Goal: Obtain resource: Obtain resource

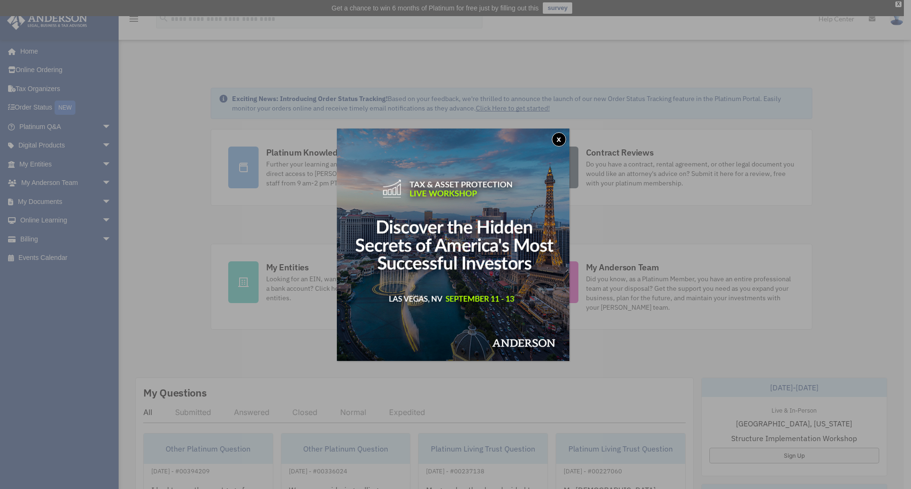
click at [559, 139] on button "x" at bounding box center [559, 139] width 14 height 14
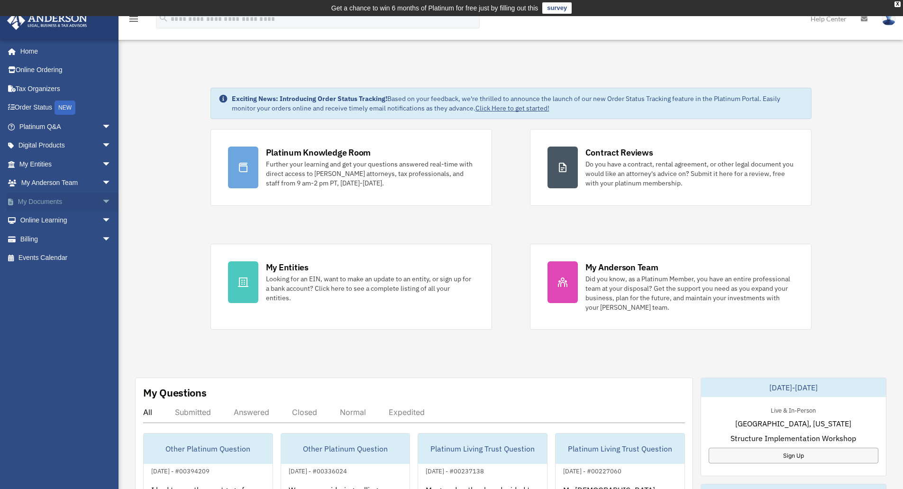
click at [39, 196] on link "My Documents arrow_drop_down" at bounding box center [66, 201] width 119 height 19
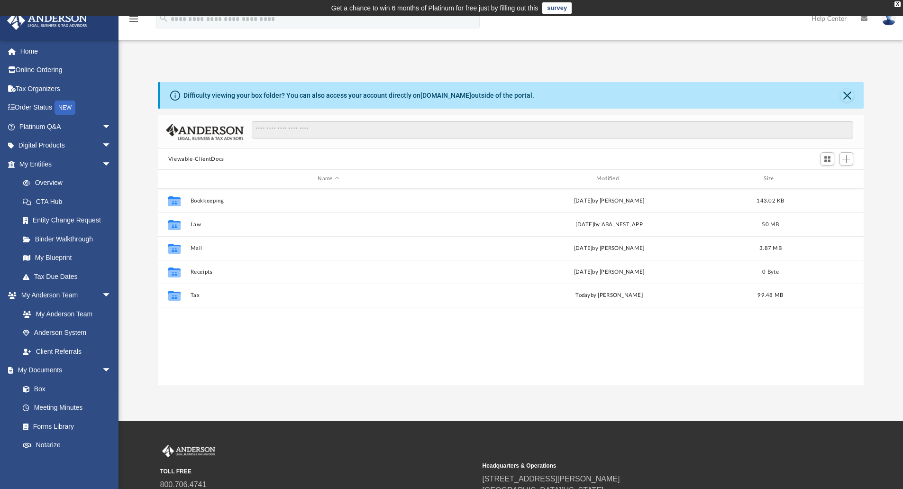
scroll to position [209, 699]
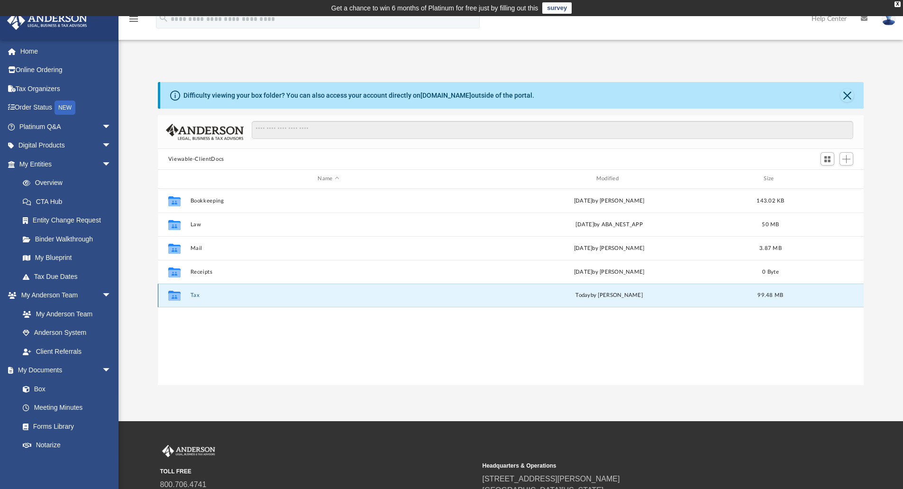
click at [197, 295] on button "Tax" at bounding box center [328, 295] width 276 height 6
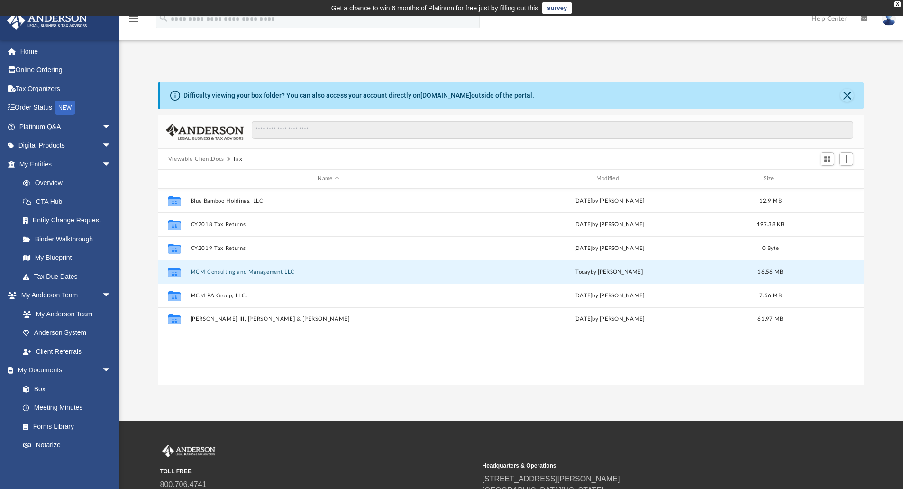
click at [244, 272] on button "MCM Consulting and Management LLC" at bounding box center [328, 272] width 276 height 6
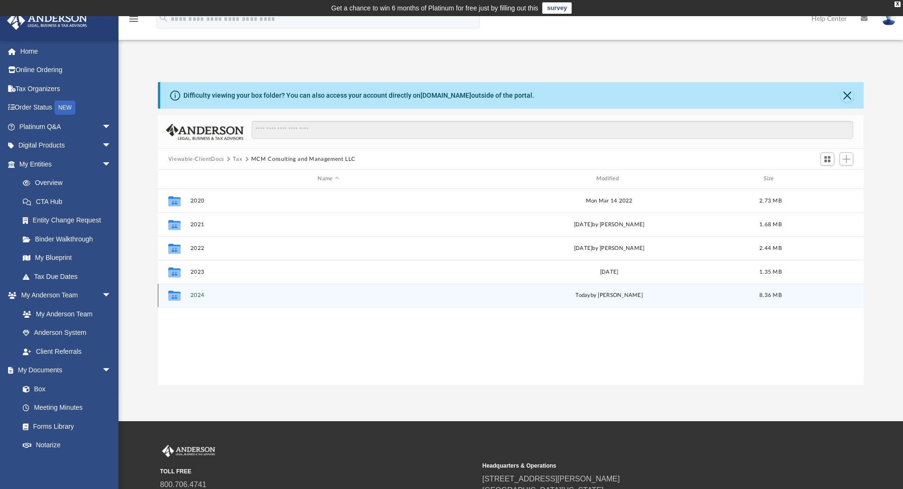
click at [199, 294] on button "2024" at bounding box center [328, 295] width 276 height 6
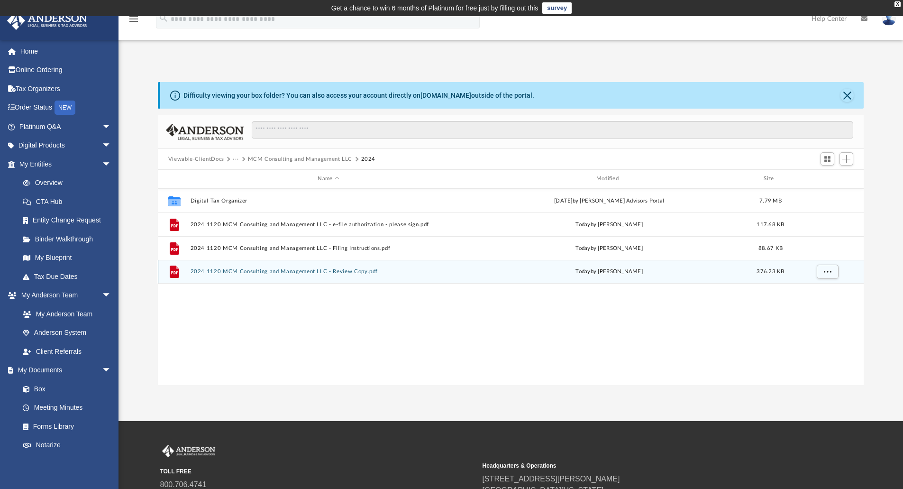
click at [227, 273] on button "2024 1120 MCM Consulting and Management LLC - Review Copy.pdf" at bounding box center [328, 271] width 276 height 6
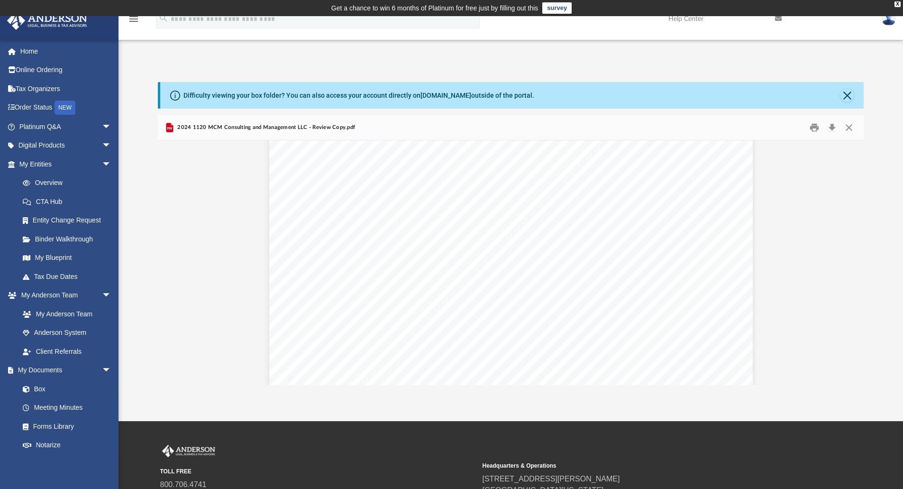
scroll to position [19603, 0]
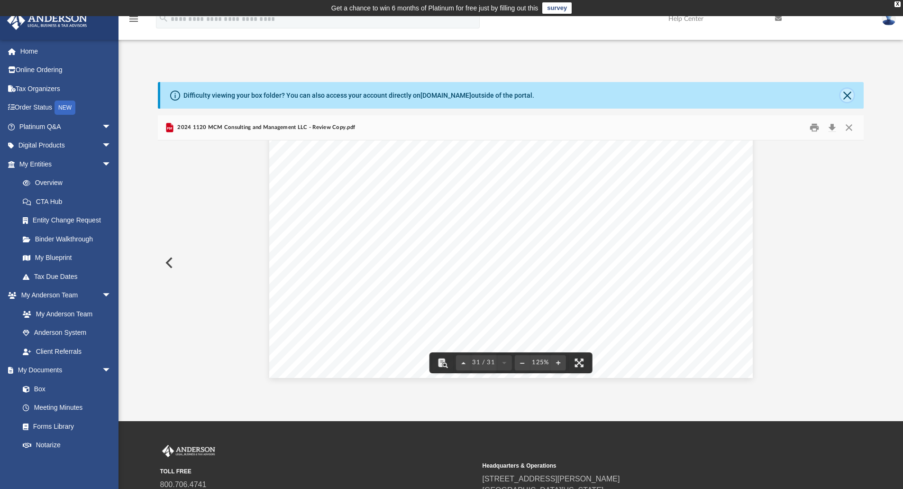
click at [852, 94] on button "Close" at bounding box center [847, 95] width 13 height 13
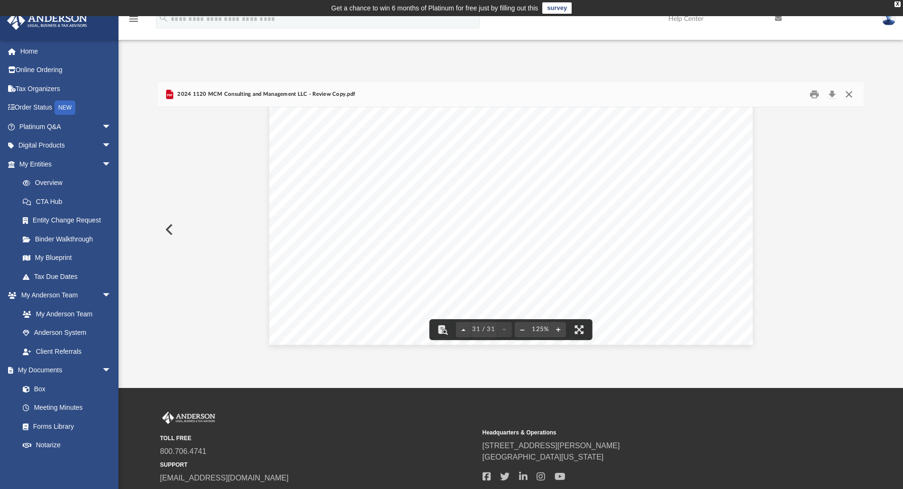
click at [853, 94] on button "Close" at bounding box center [849, 94] width 17 height 15
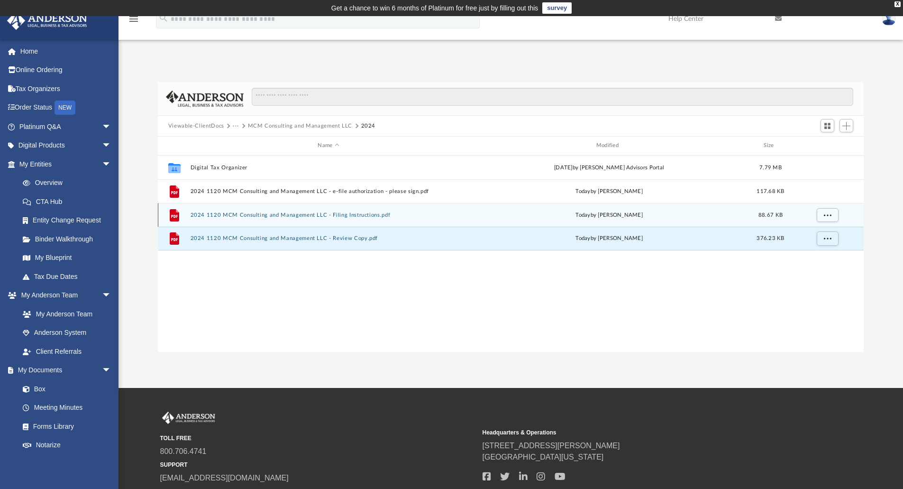
click at [292, 214] on button "2024 1120 MCM Consulting and Management LLC - Filing Instructions.pdf" at bounding box center [328, 215] width 276 height 6
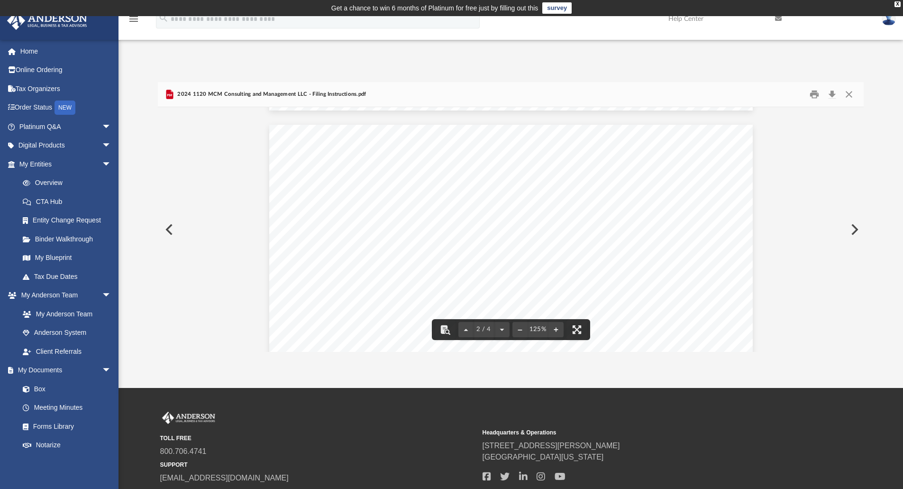
scroll to position [562, 0]
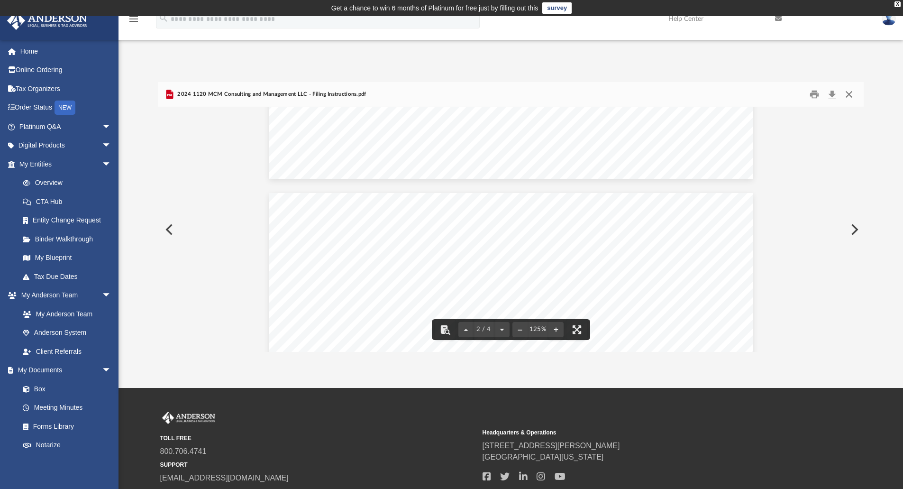
click at [850, 94] on button "Close" at bounding box center [849, 94] width 17 height 15
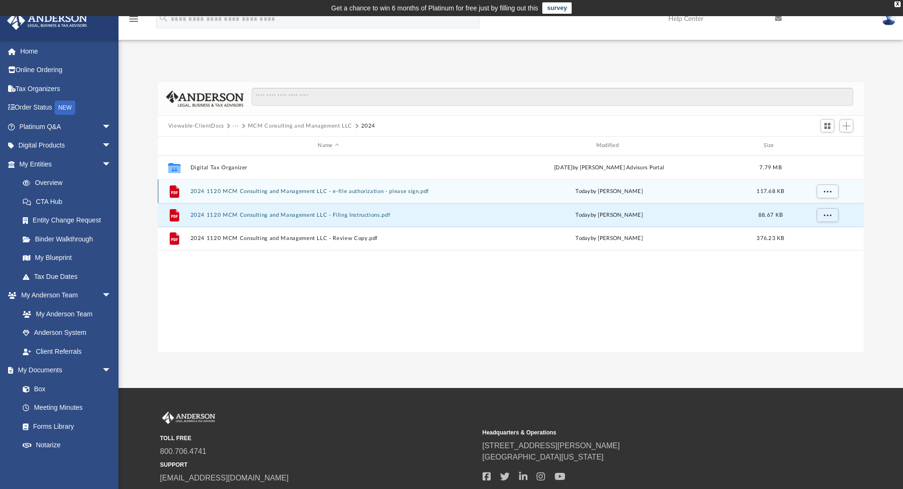
click at [213, 192] on button "2024 1120 MCM Consulting and Management LLC - e-file authorization - please sig…" at bounding box center [328, 191] width 276 height 6
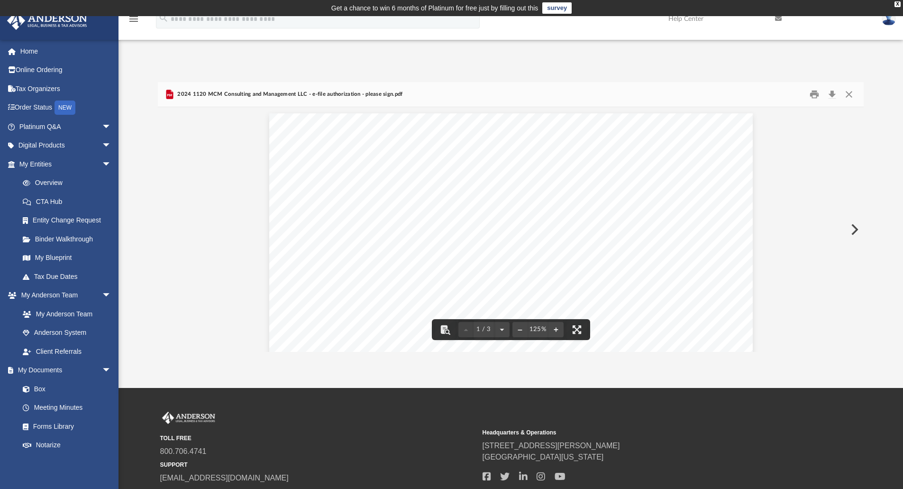
scroll to position [0, 0]
click at [200, 96] on span "2024 1120 MCM Consulting and Management LLC - e-file authorization - please sig…" at bounding box center [288, 94] width 227 height 9
click at [847, 94] on button "Close" at bounding box center [849, 94] width 17 height 15
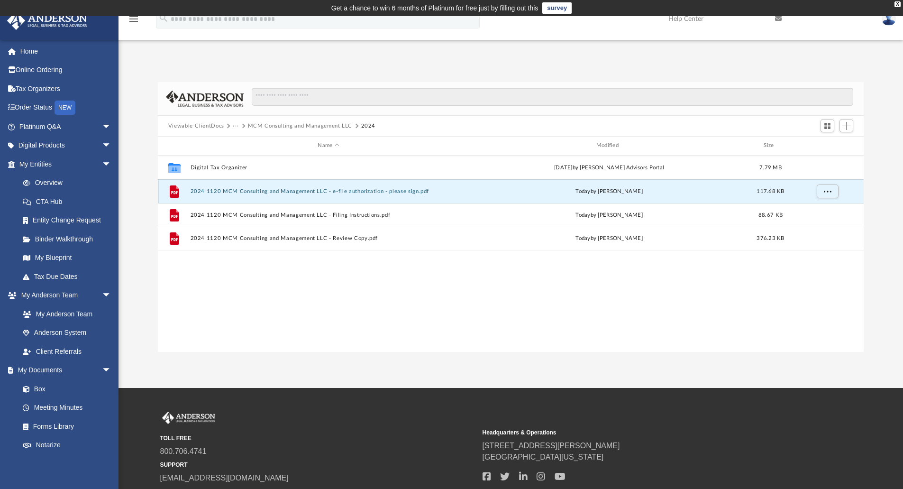
click at [331, 190] on button "2024 1120 MCM Consulting and Management LLC - e-file authorization - please sig…" at bounding box center [328, 191] width 276 height 6
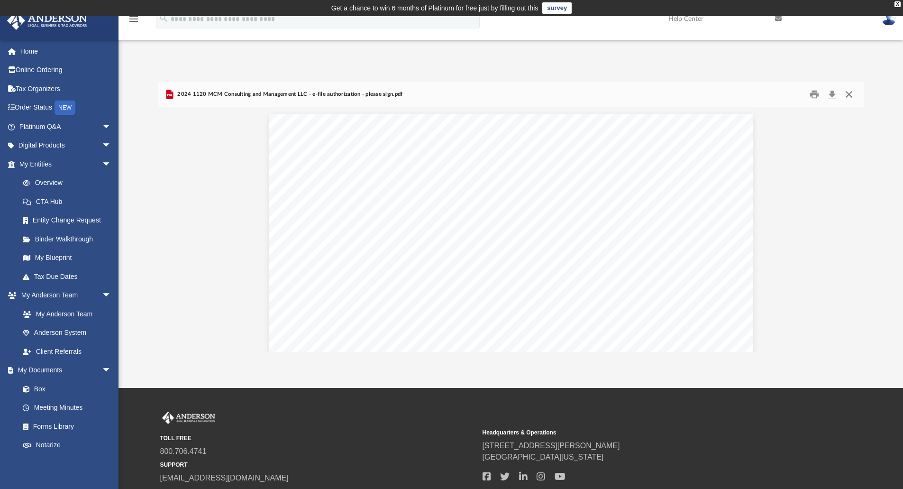
click at [850, 93] on button "Close" at bounding box center [849, 94] width 17 height 15
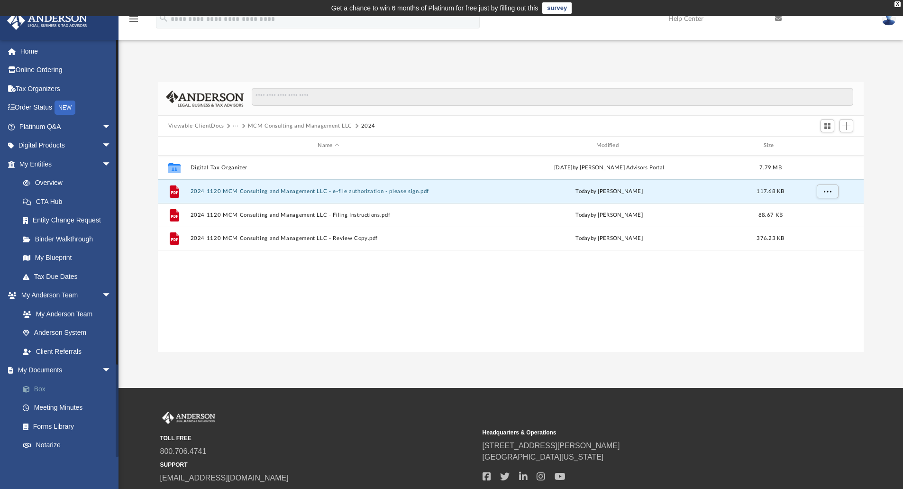
click at [41, 388] on link "Box" at bounding box center [69, 388] width 112 height 19
click at [42, 390] on link "Box" at bounding box center [69, 388] width 112 height 19
click at [898, 4] on div "X" at bounding box center [898, 4] width 6 height 6
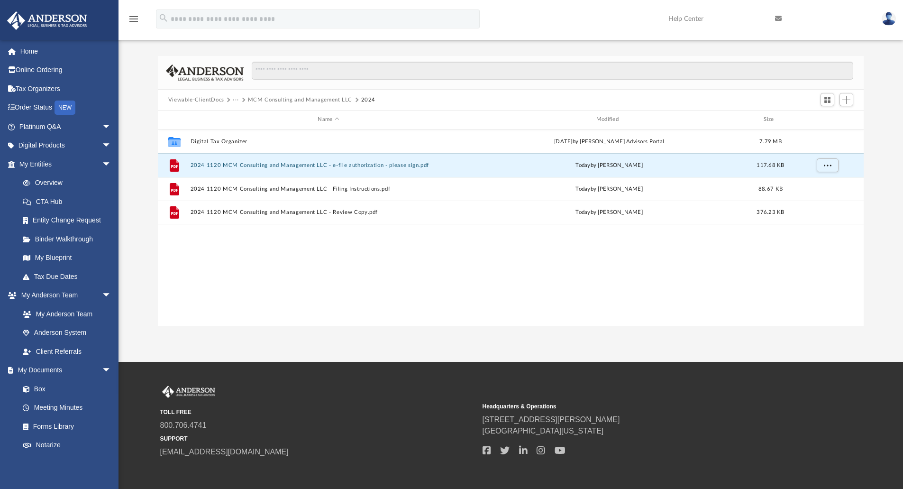
scroll to position [53, 0]
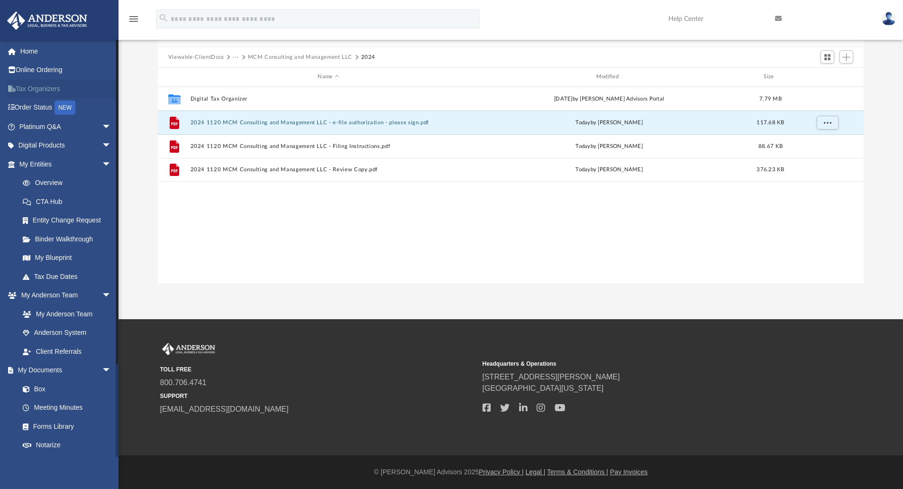
click at [43, 91] on link "Tax Organizers" at bounding box center [66, 88] width 119 height 19
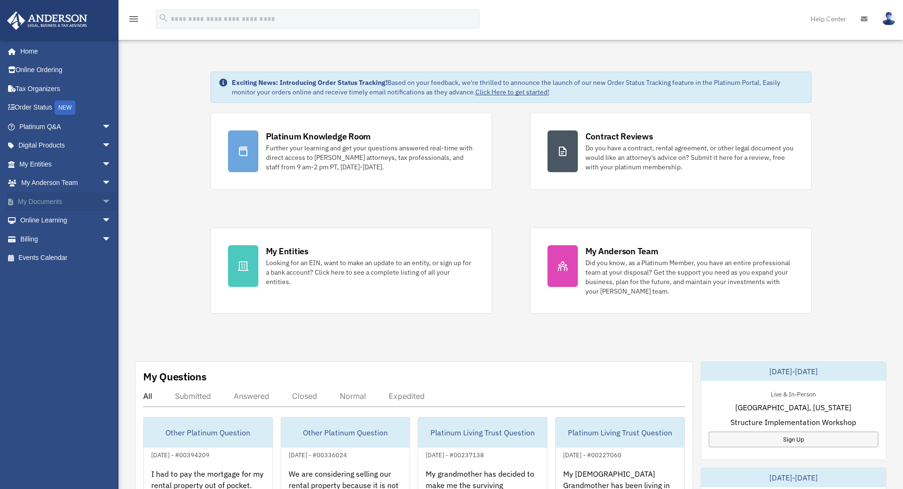
click at [34, 202] on link "My Documents arrow_drop_down" at bounding box center [66, 201] width 119 height 19
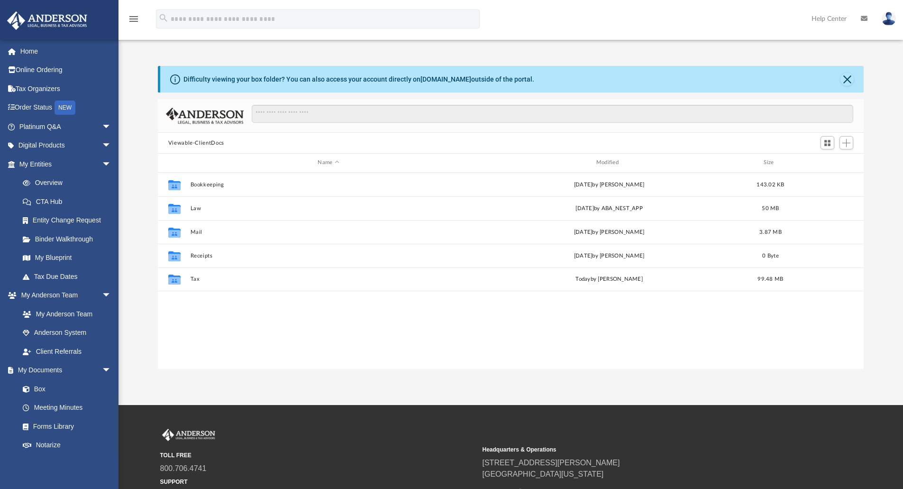
scroll to position [209, 699]
click at [42, 387] on link "Box" at bounding box center [69, 388] width 112 height 19
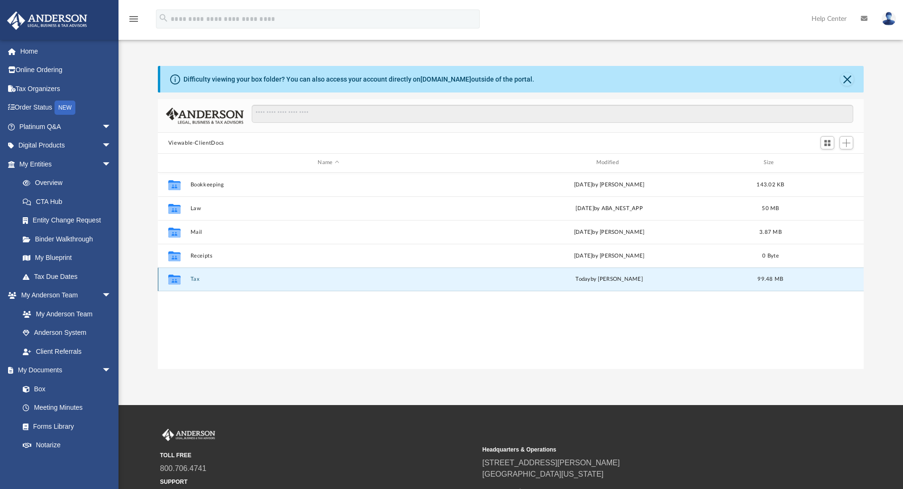
click at [199, 280] on button "Tax" at bounding box center [328, 279] width 276 height 6
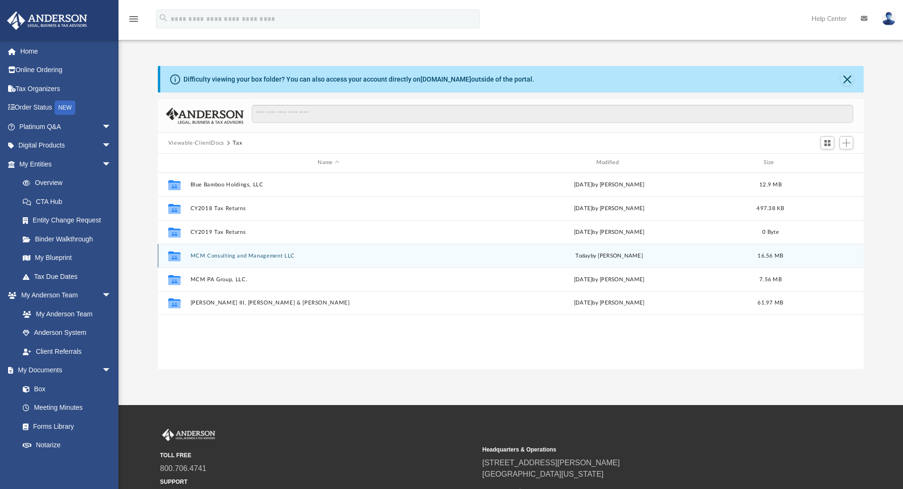
click at [223, 250] on div "Collaborated Folder MCM Consulting and Management LLC [DATE] by [PERSON_NAME] 1…" at bounding box center [511, 256] width 707 height 24
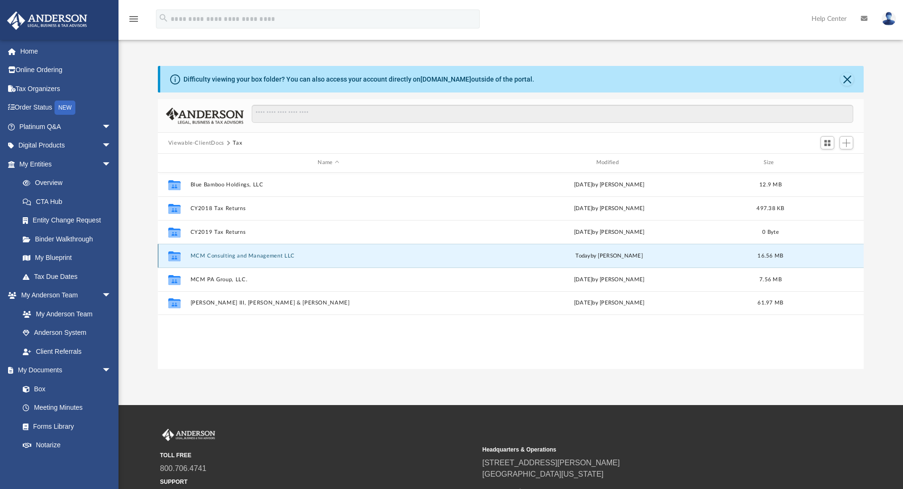
click at [220, 254] on button "MCM Consulting and Management LLC" at bounding box center [328, 256] width 276 height 6
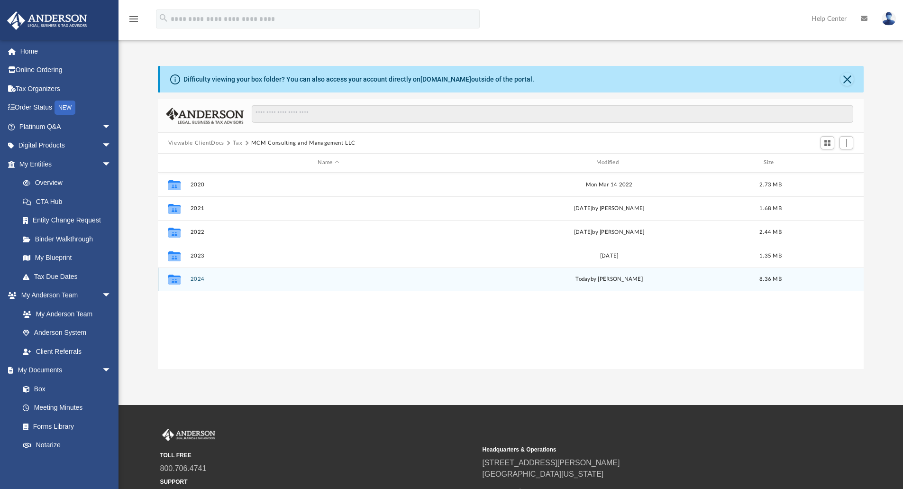
click at [197, 283] on div "Collaborated Folder 2024 today by Jasmine Splunge 8.36 MB" at bounding box center [511, 279] width 707 height 24
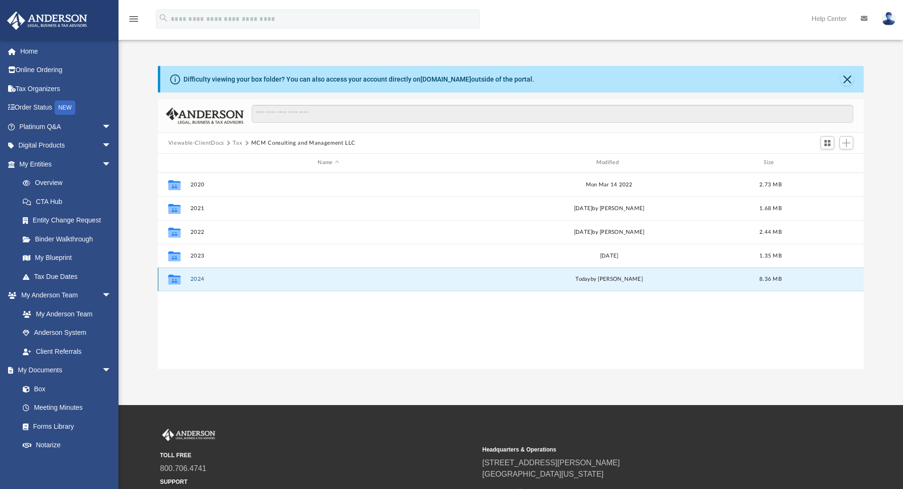
click at [200, 279] on button "2024" at bounding box center [328, 279] width 276 height 6
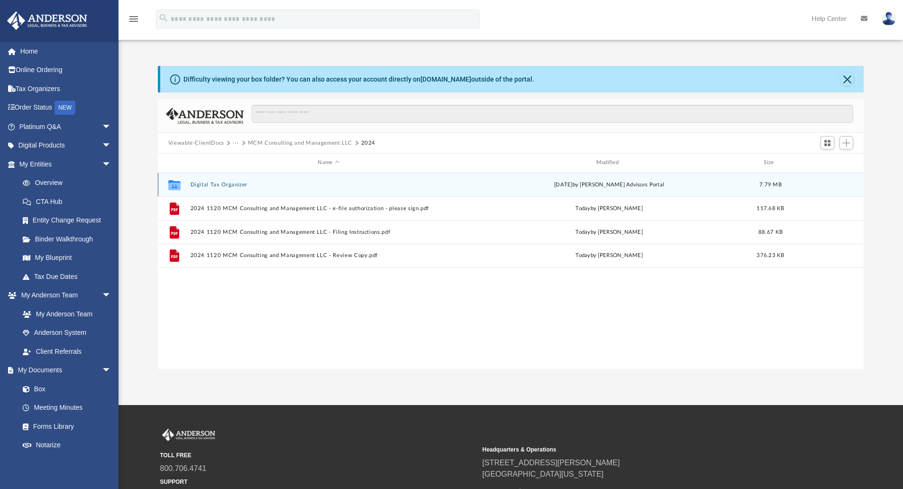
click at [228, 184] on button "Digital Tax Organizer" at bounding box center [328, 185] width 276 height 6
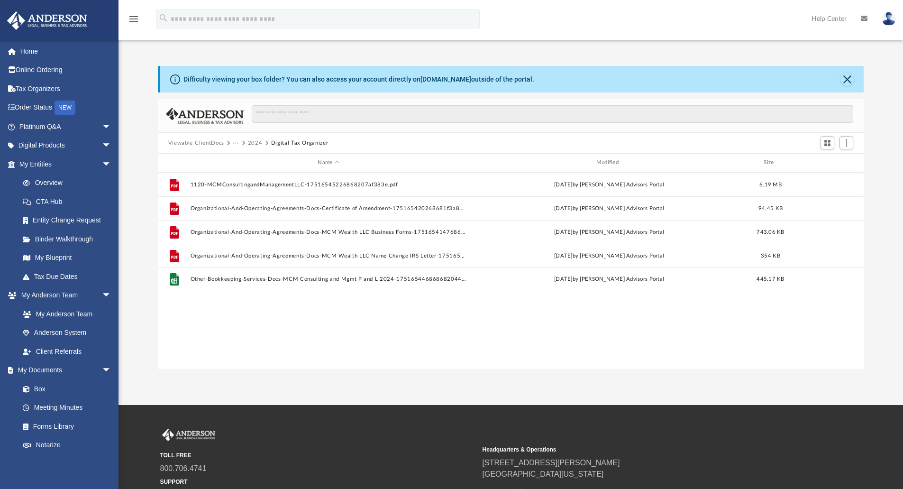
click at [251, 141] on button "2024" at bounding box center [255, 143] width 15 height 9
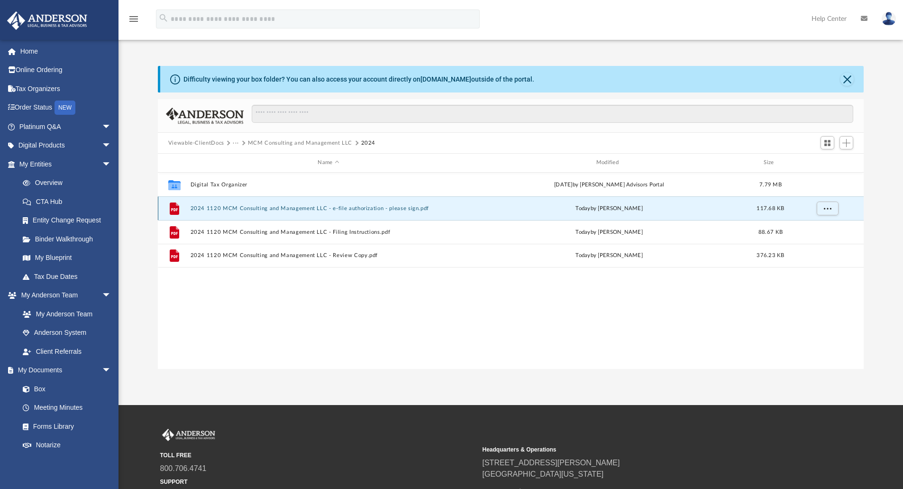
click at [284, 208] on button "2024 1120 MCM Consulting and Management LLC - e-file authorization - please sig…" at bounding box center [328, 208] width 276 height 6
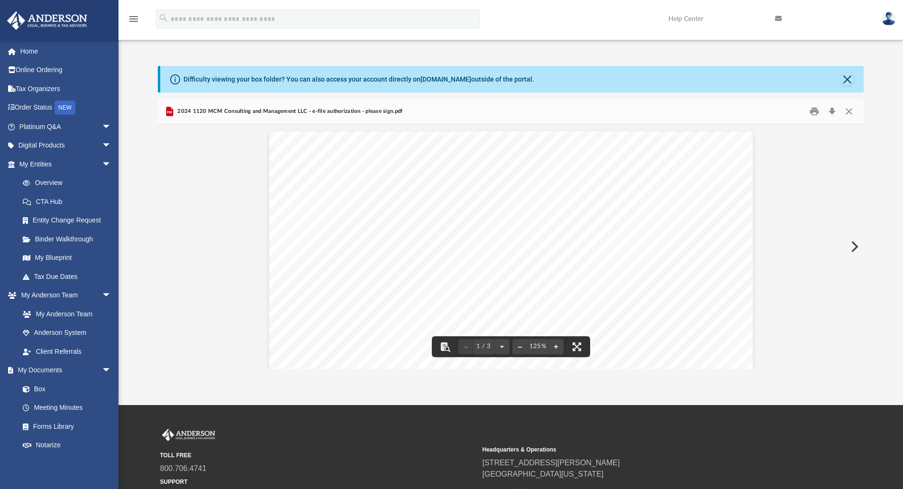
click at [296, 158] on div "For calendar year 2024, or tax year beginning , 2024, ending , 20 410211 12-23-…" at bounding box center [511, 444] width 484 height 626
click at [317, 113] on span "2024 1120 MCM Consulting and Management LLC - e-file authorization - please sig…" at bounding box center [288, 111] width 227 height 9
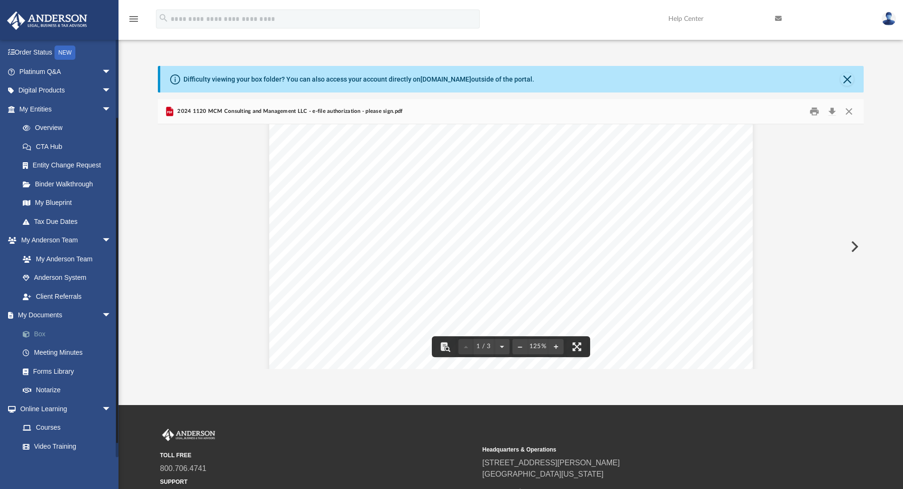
scroll to position [95, 0]
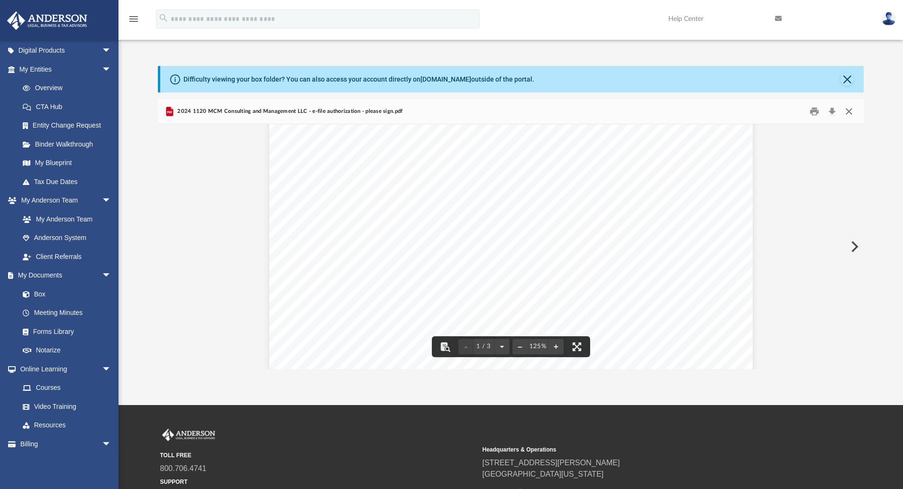
click at [852, 110] on button "Close" at bounding box center [849, 111] width 17 height 15
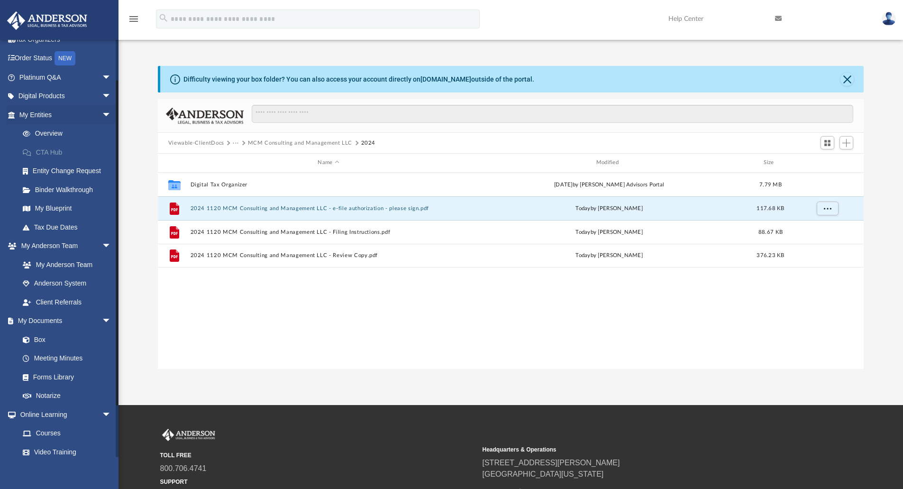
scroll to position [0, 0]
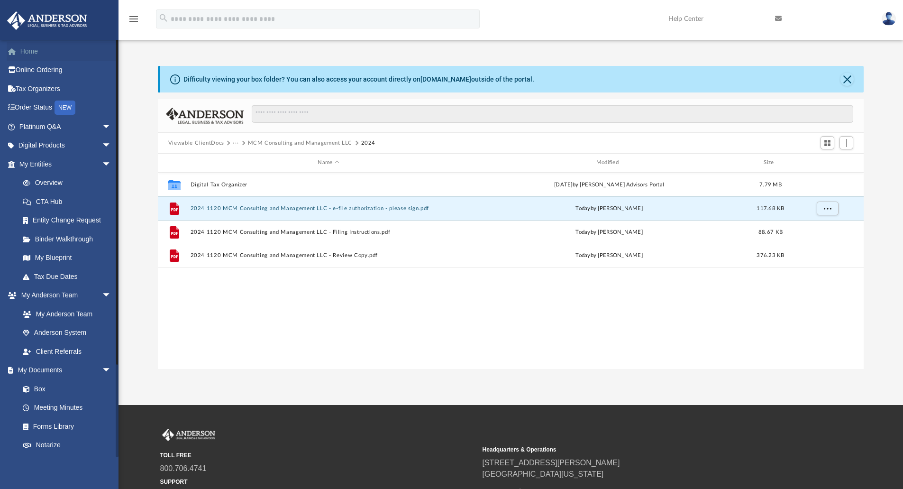
click at [31, 56] on link "Home" at bounding box center [66, 51] width 119 height 19
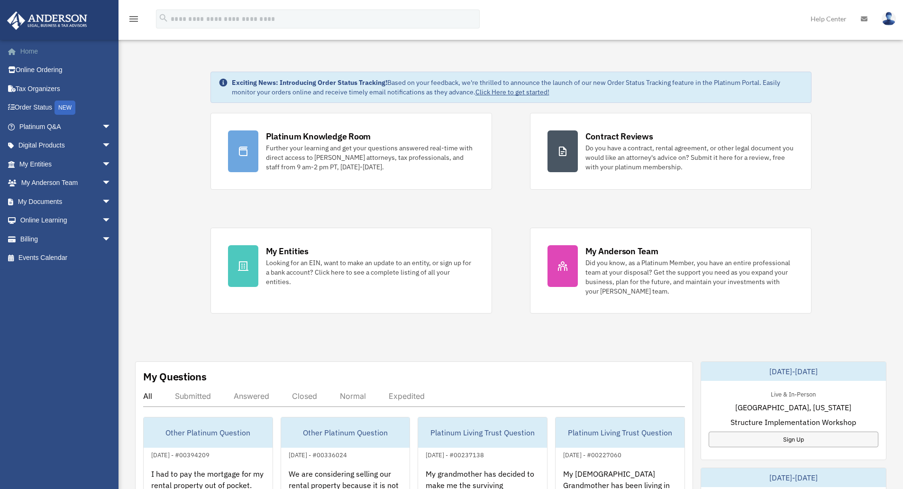
click at [32, 53] on link "Home" at bounding box center [66, 51] width 119 height 19
click at [893, 22] on img at bounding box center [889, 19] width 14 height 14
click at [718, 79] on link "Logout" at bounding box center [747, 82] width 95 height 19
